Goal: Task Accomplishment & Management: Manage account settings

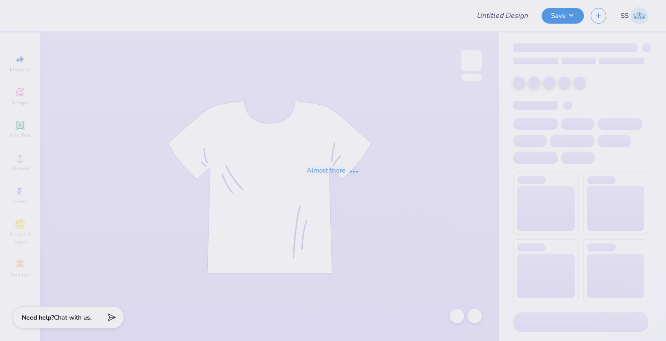
type input "[PERSON_NAME] : The [GEOGRAPHIC_DATA][US_STATE]"
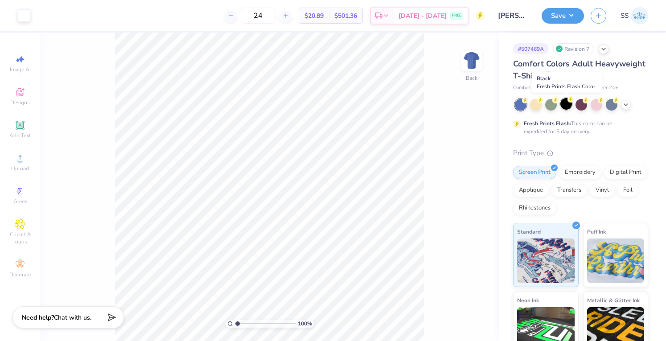
click at [566, 106] on div at bounding box center [567, 104] width 12 height 12
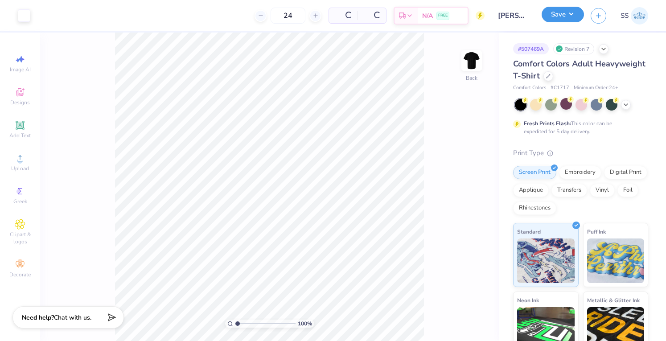
click at [570, 16] on button "Save" at bounding box center [563, 15] width 42 height 16
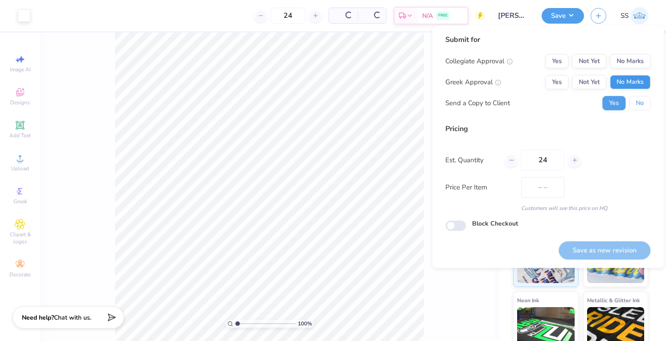
drag, startPoint x: 631, startPoint y: 101, endPoint x: 629, endPoint y: 81, distance: 19.7
click at [629, 81] on div "Collegiate Approval Yes Not Yet No Marks Greek Approval Yes Not Yet No Marks Se…" at bounding box center [547, 82] width 205 height 56
click at [629, 81] on button "No Marks" at bounding box center [630, 82] width 41 height 14
click at [627, 68] on div "Collegiate Approval Yes Not Yet No Marks Greek Approval Yes Not Yet No Marks Se…" at bounding box center [547, 82] width 205 height 56
click at [627, 66] on button "No Marks" at bounding box center [630, 61] width 41 height 14
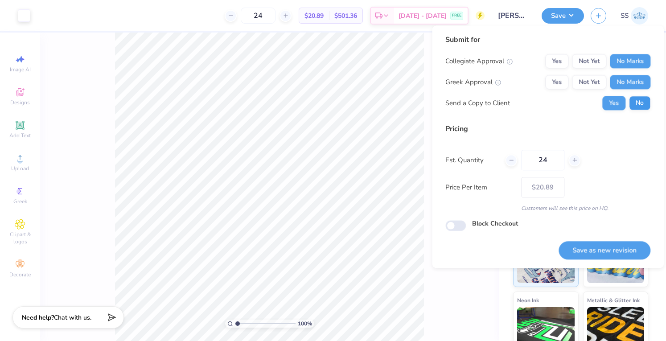
drag, startPoint x: 643, startPoint y: 110, endPoint x: 640, endPoint y: 104, distance: 6.4
click at [640, 104] on div "Submit for Collegiate Approval Yes Not Yet No Marks Greek Approval Yes Not Yet …" at bounding box center [547, 75] width 205 height 82
click at [640, 104] on button "No" at bounding box center [639, 103] width 21 height 14
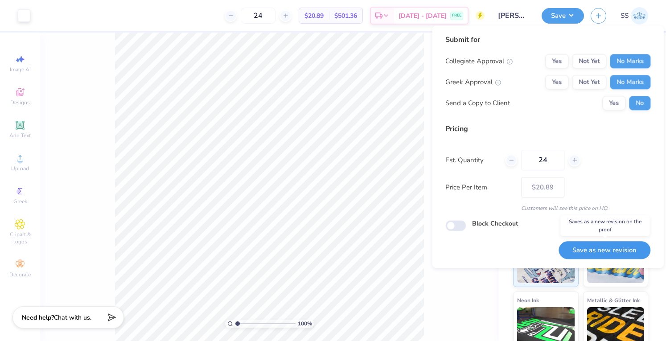
click at [598, 252] on button "Save as new revision" at bounding box center [605, 250] width 92 height 18
type input "$20.89"
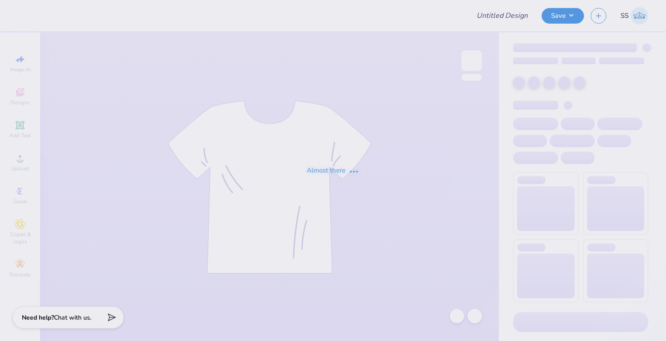
type input "[PERSON_NAME] : The [GEOGRAPHIC_DATA][US_STATE]"
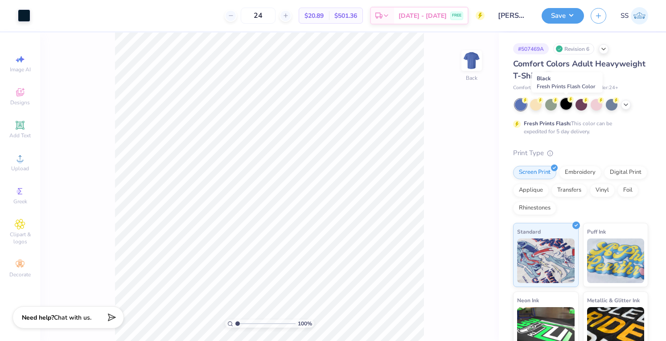
click at [562, 99] on div at bounding box center [567, 104] width 12 height 12
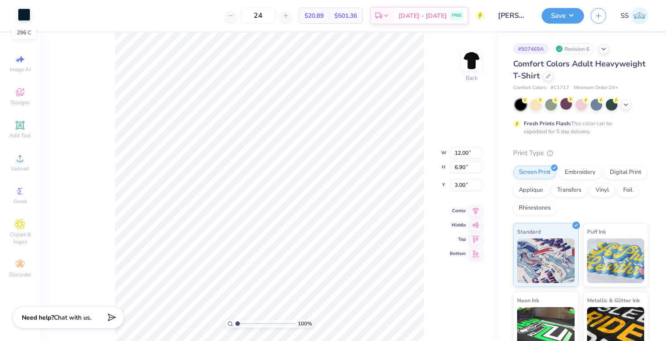
click at [27, 17] on div at bounding box center [24, 14] width 12 height 12
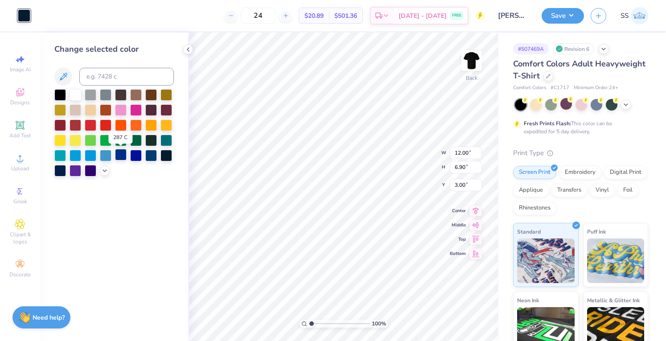
click at [120, 159] on div at bounding box center [121, 155] width 12 height 12
click at [146, 155] on div at bounding box center [151, 155] width 12 height 12
click at [144, 200] on div "Change selected color" at bounding box center [114, 187] width 148 height 309
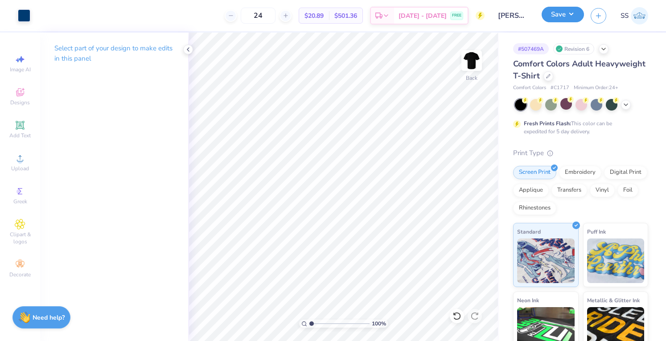
click at [557, 16] on button "Save" at bounding box center [563, 15] width 42 height 16
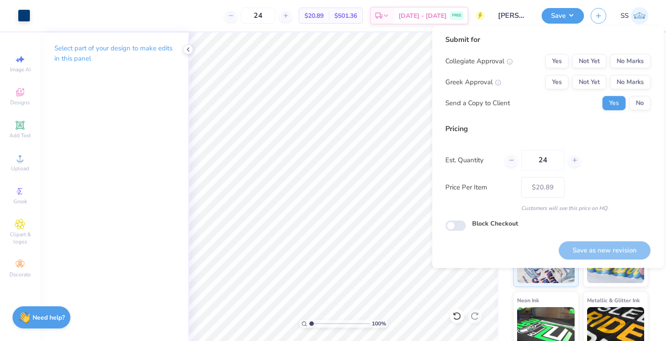
click at [647, 70] on div "Collegiate Approval Yes Not Yet No Marks Greek Approval Yes Not Yet No Marks Se…" at bounding box center [547, 82] width 205 height 56
click at [643, 66] on button "No Marks" at bounding box center [630, 61] width 41 height 14
click at [636, 82] on button "No Marks" at bounding box center [630, 82] width 41 height 14
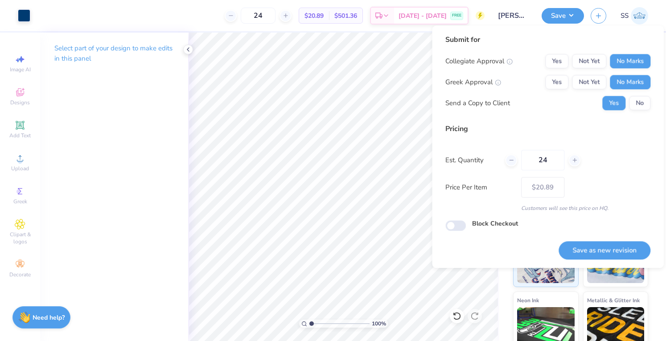
click at [642, 92] on div "Collegiate Approval Yes Not Yet No Marks Greek Approval Yes Not Yet No Marks Se…" at bounding box center [547, 82] width 205 height 56
click at [641, 102] on button "No" at bounding box center [639, 103] width 21 height 14
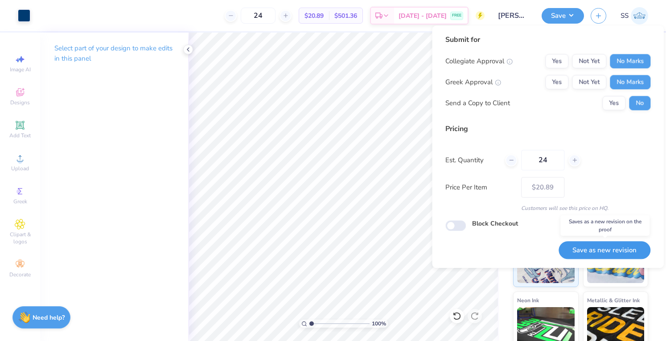
click at [614, 247] on button "Save as new revision" at bounding box center [605, 250] width 92 height 18
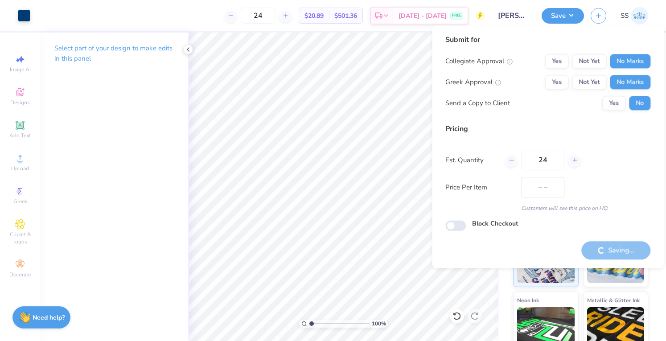
type input "$20.89"
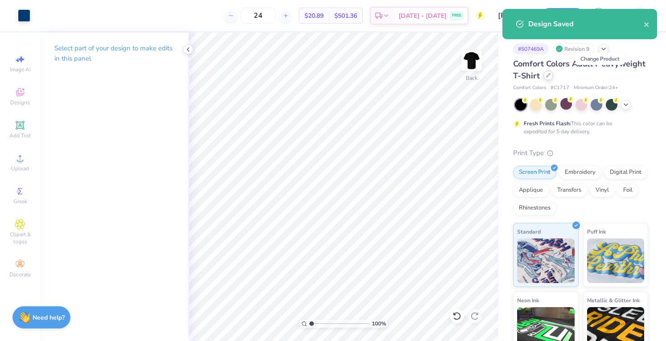
click at [550, 74] on icon at bounding box center [549, 76] width 4 height 4
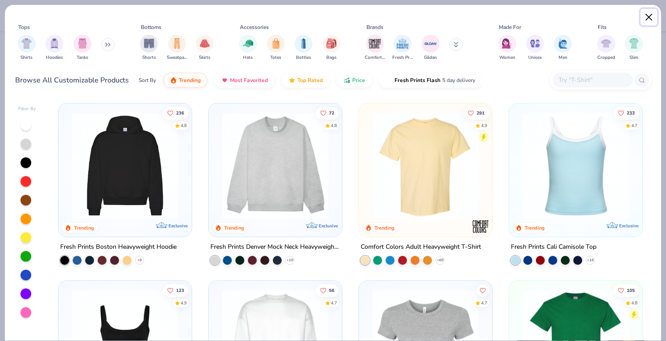
click at [648, 14] on button "Close" at bounding box center [649, 17] width 17 height 17
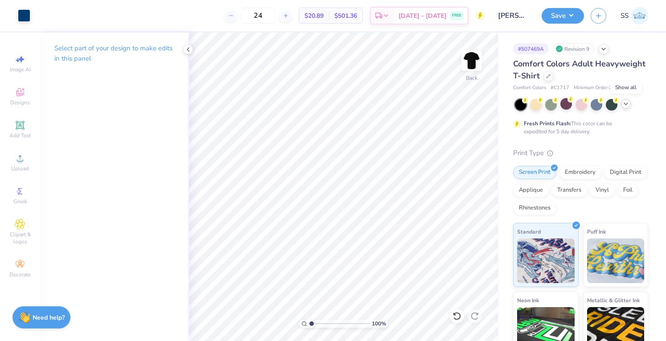
click at [628, 101] on icon at bounding box center [625, 103] width 7 height 7
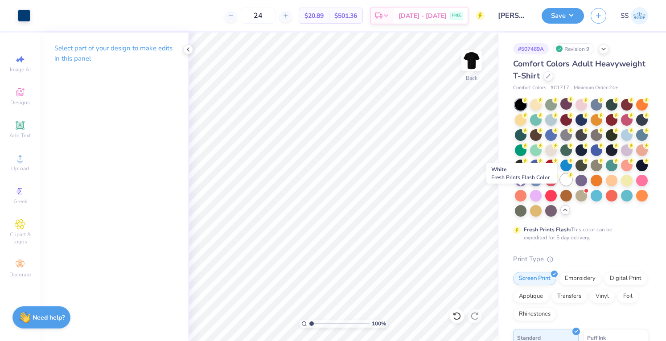
click at [561, 185] on div at bounding box center [567, 180] width 12 height 12
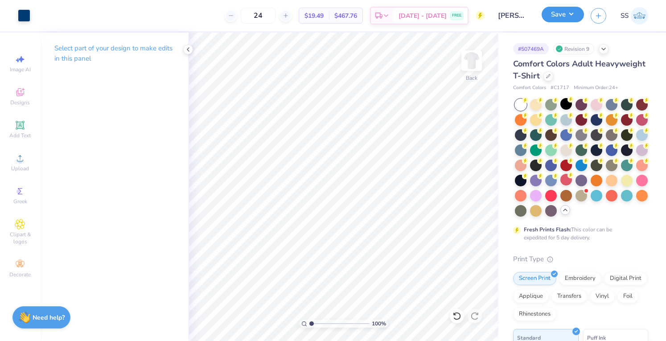
click at [549, 12] on button "Save" at bounding box center [563, 15] width 42 height 16
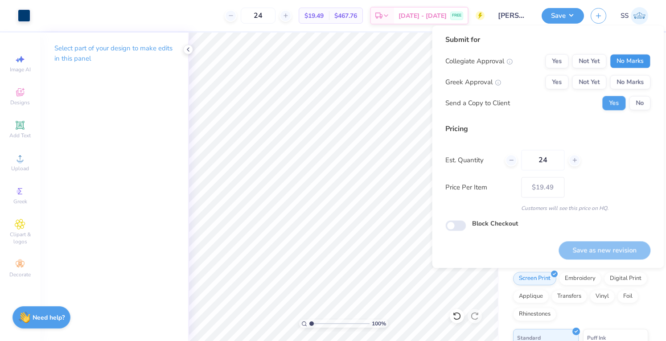
click at [640, 61] on button "No Marks" at bounding box center [630, 61] width 41 height 14
click at [639, 71] on div "Collegiate Approval Yes Not Yet No Marks Greek Approval Yes Not Yet No Marks Se…" at bounding box center [547, 82] width 205 height 56
click at [633, 83] on button "No Marks" at bounding box center [630, 82] width 41 height 14
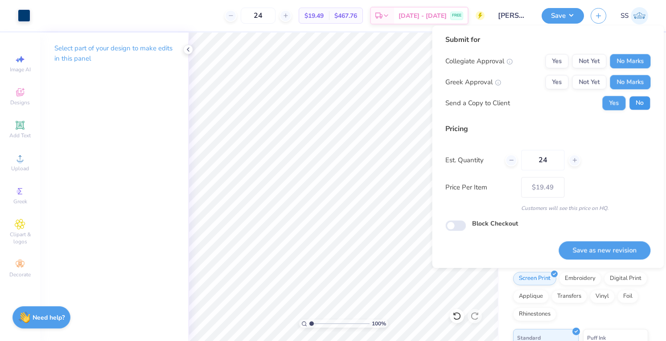
click at [639, 104] on button "No" at bounding box center [639, 103] width 21 height 14
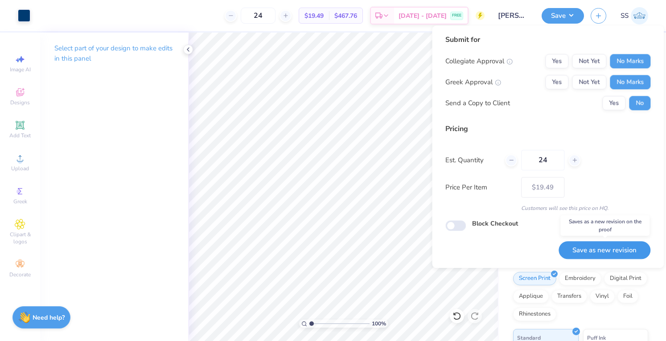
click at [589, 246] on button "Save as new revision" at bounding box center [605, 250] width 92 height 18
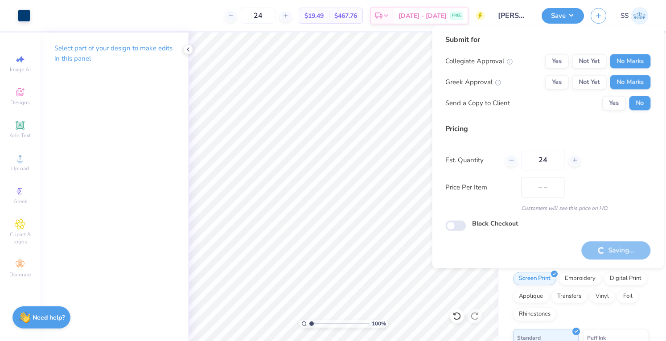
type input "$19.49"
